Goal: Find specific page/section: Find specific page/section

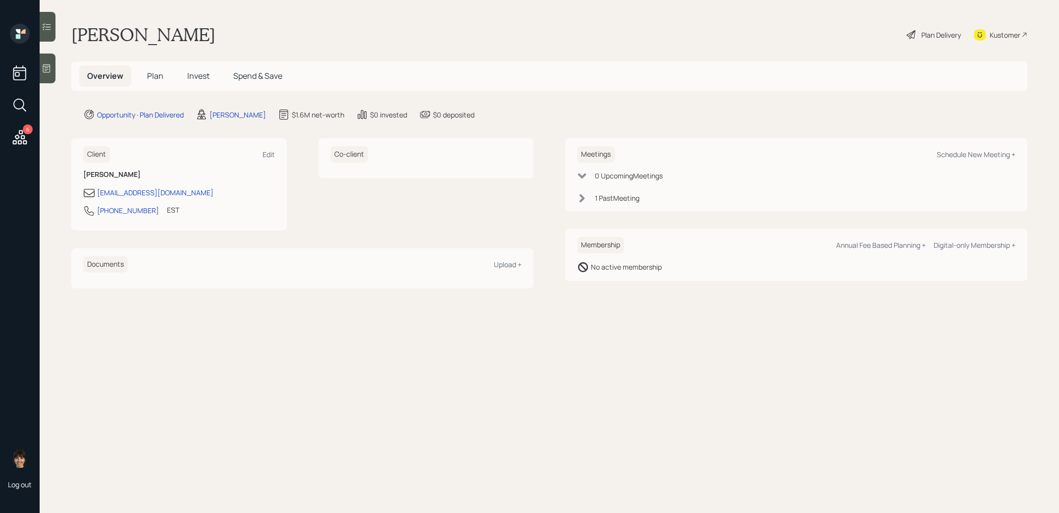
click at [148, 75] on span "Plan" at bounding box center [155, 75] width 16 height 11
